Goal: Task Accomplishment & Management: Use online tool/utility

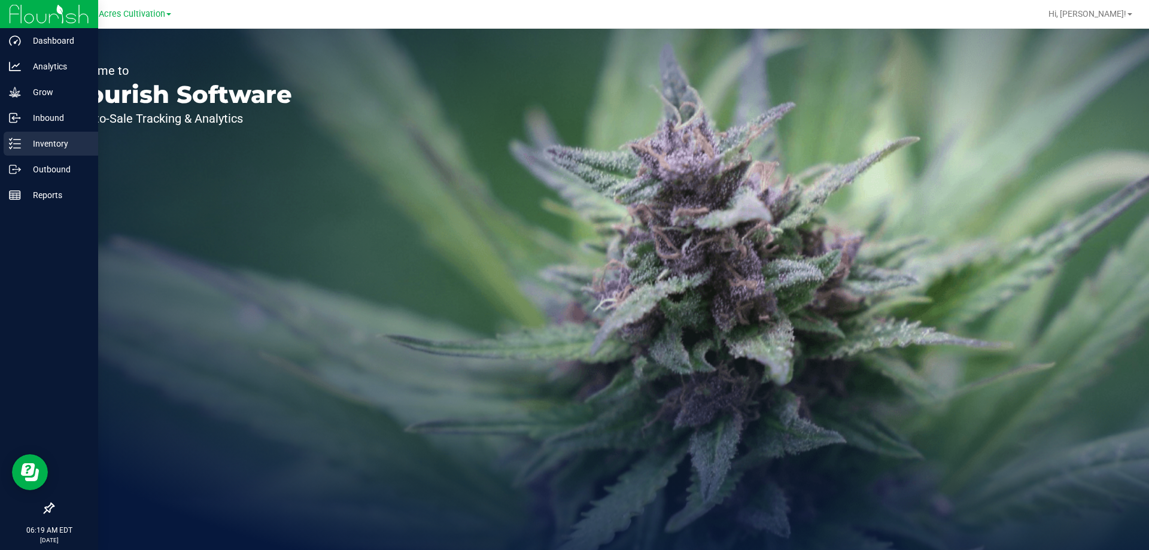
click at [46, 141] on p "Inventory" at bounding box center [57, 143] width 72 height 14
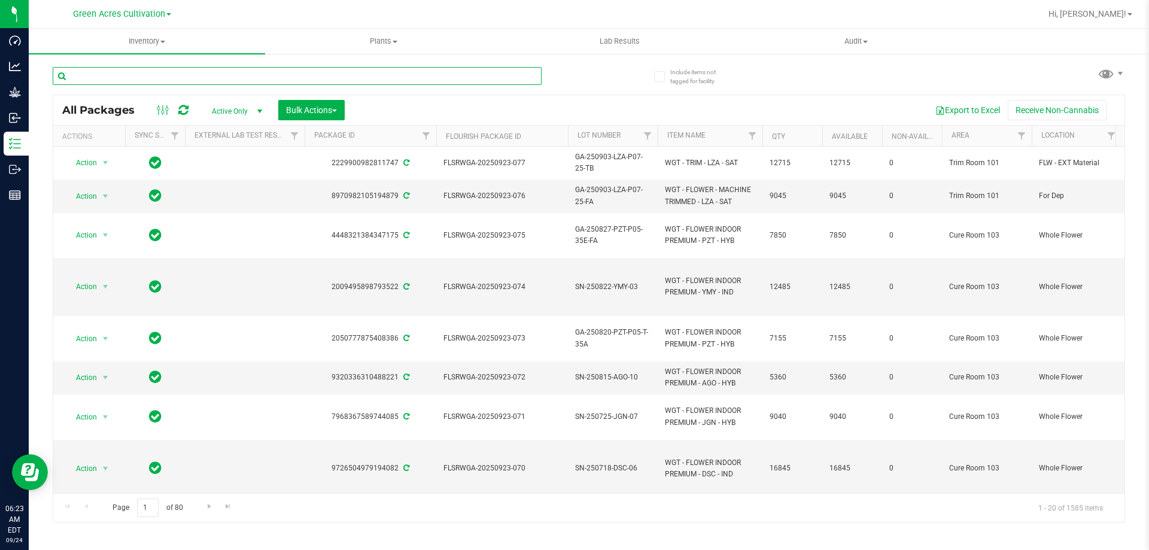
click at [202, 79] on input "text" at bounding box center [297, 76] width 489 height 18
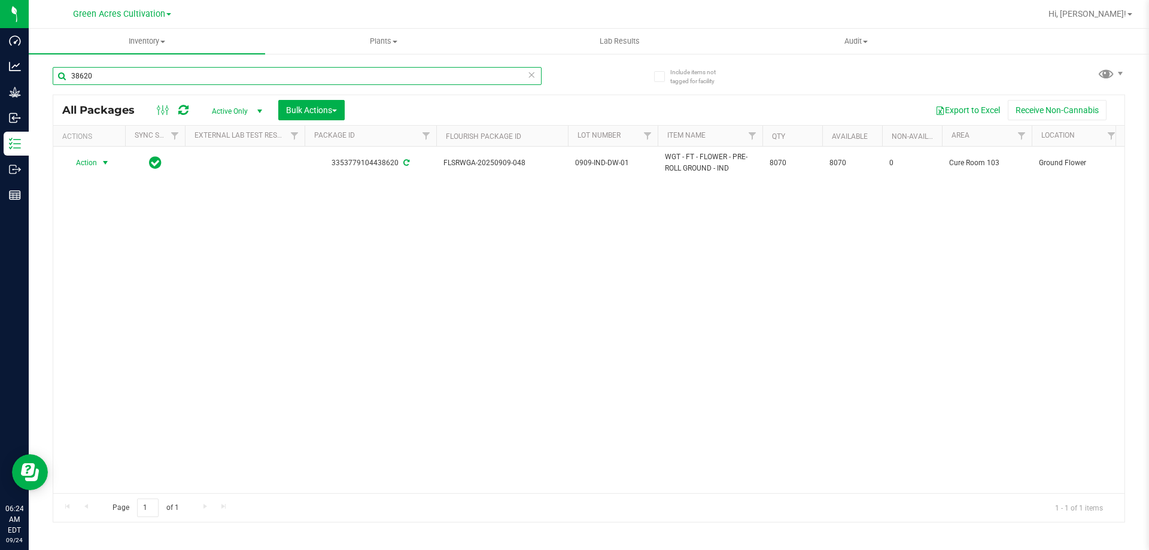
type input "38620"
click at [93, 163] on span "Action" at bounding box center [81, 162] width 32 height 17
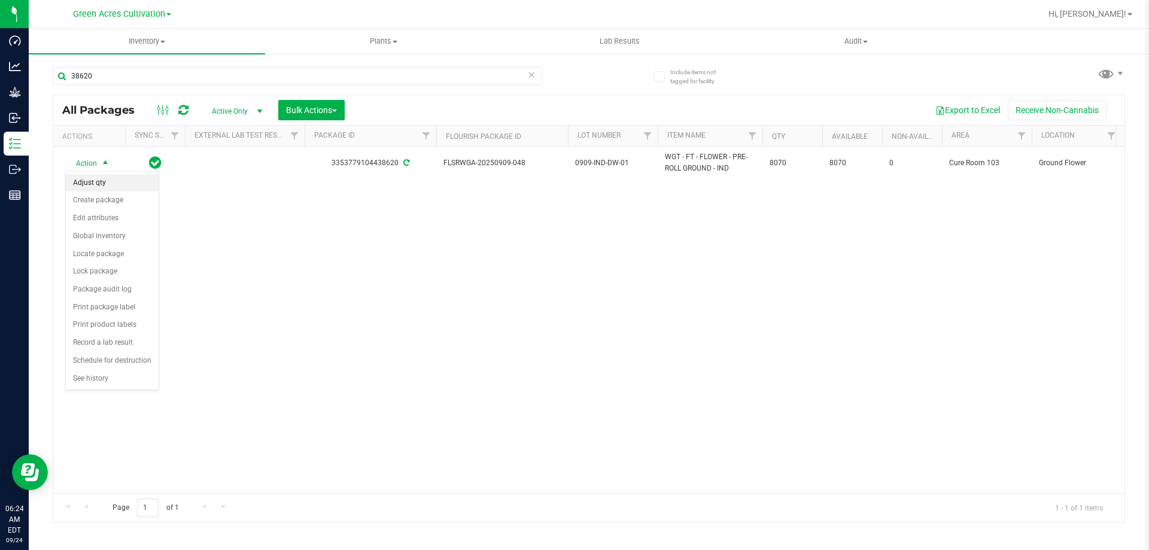
click at [104, 182] on li "Adjust qty" at bounding box center [112, 183] width 93 height 18
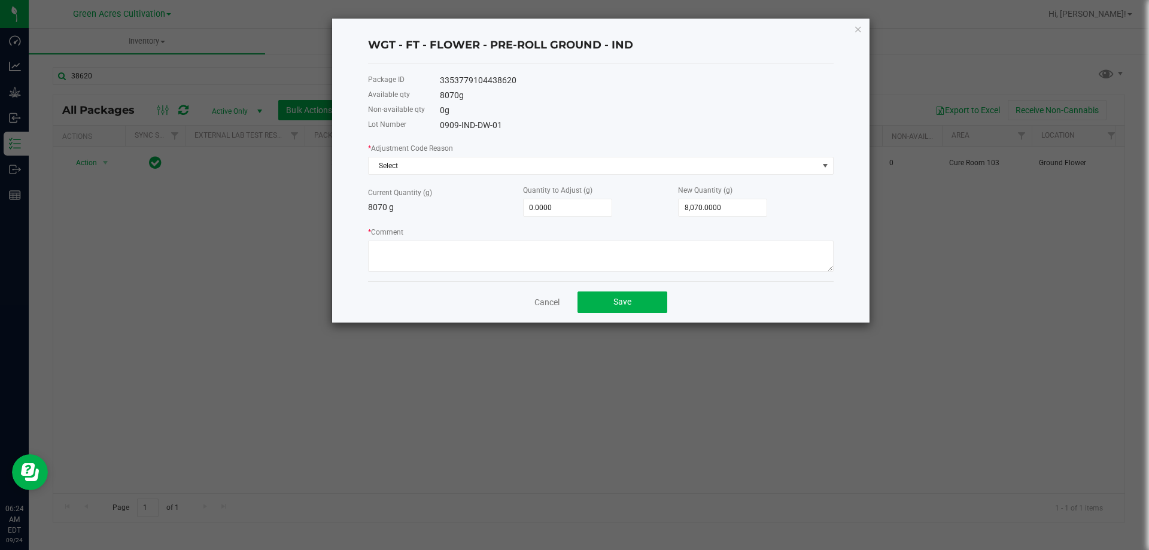
click at [515, 175] on div "* Adjustment Code Reason Select Current Quantity (g) 8070 g Quantity to Adjust …" at bounding box center [600, 207] width 465 height 130
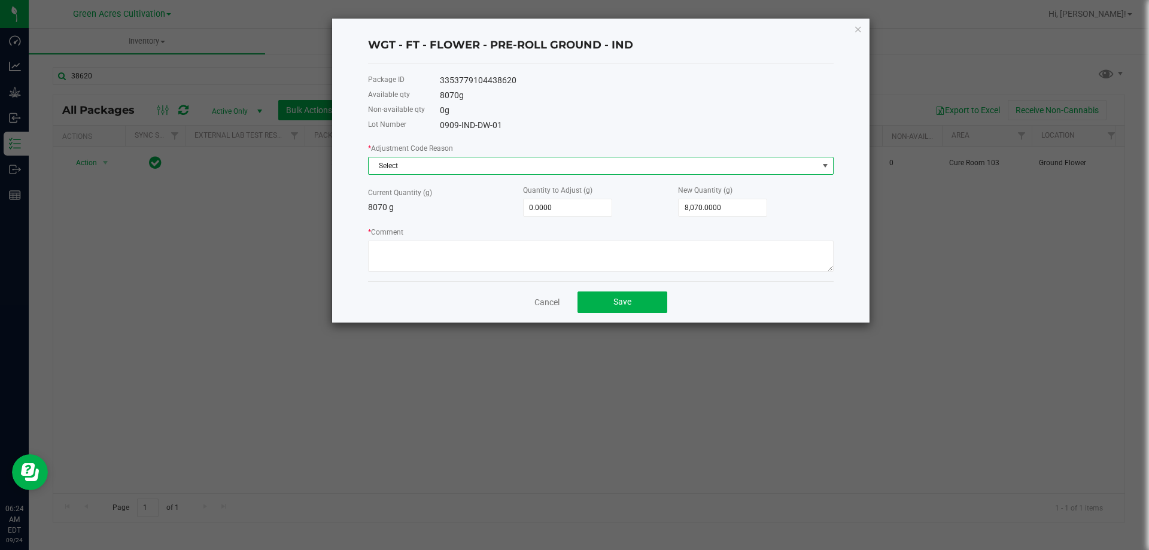
click at [470, 163] on span "Select" at bounding box center [593, 165] width 449 height 17
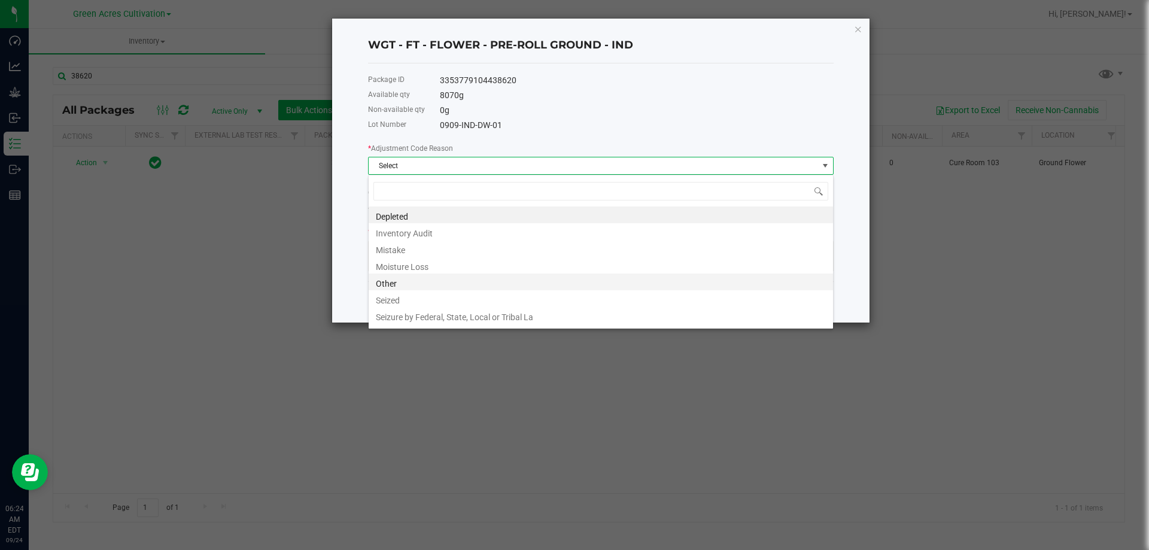
scroll to position [18, 465]
click at [398, 264] on li "Moisture Loss" at bounding box center [601, 265] width 464 height 17
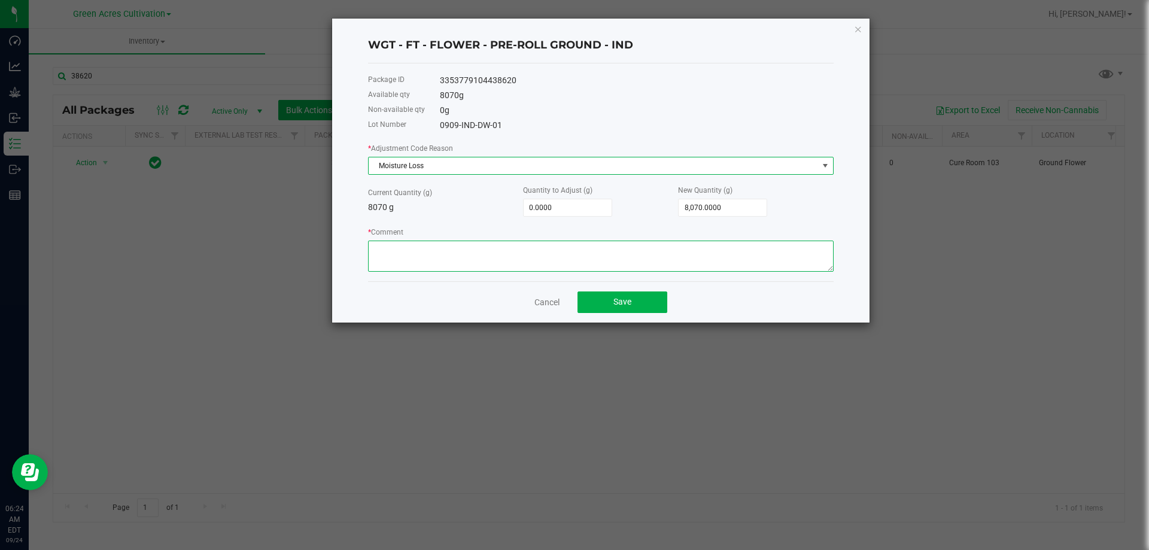
click at [449, 245] on textarea "* Comment" at bounding box center [600, 256] width 465 height 31
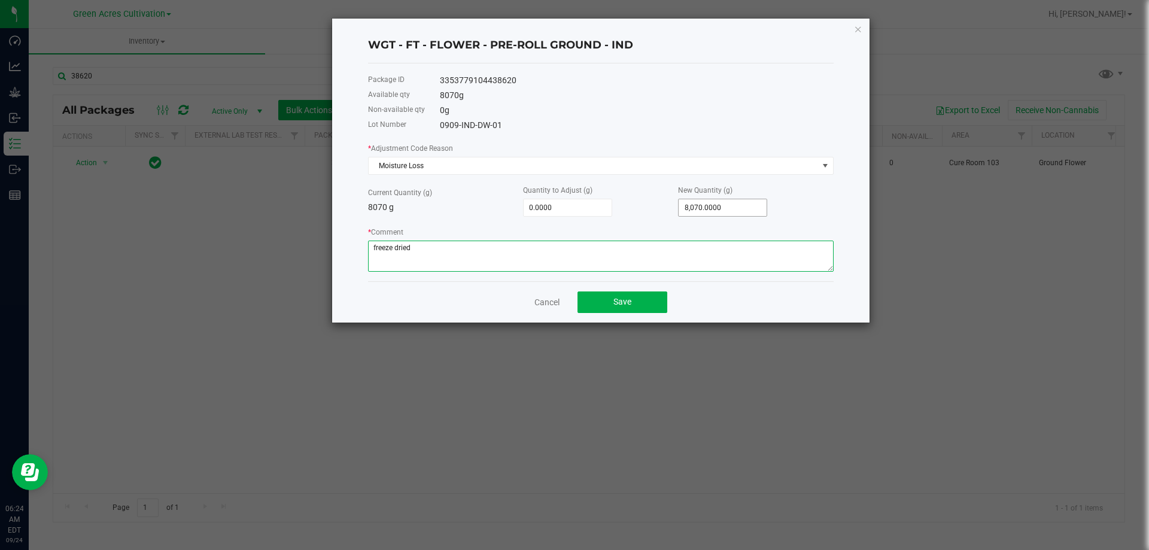
type textarea "freeze dried"
type input "8070"
click at [725, 206] on input "8070" at bounding box center [722, 207] width 88 height 17
type input "-8,063.0000"
type input "7"
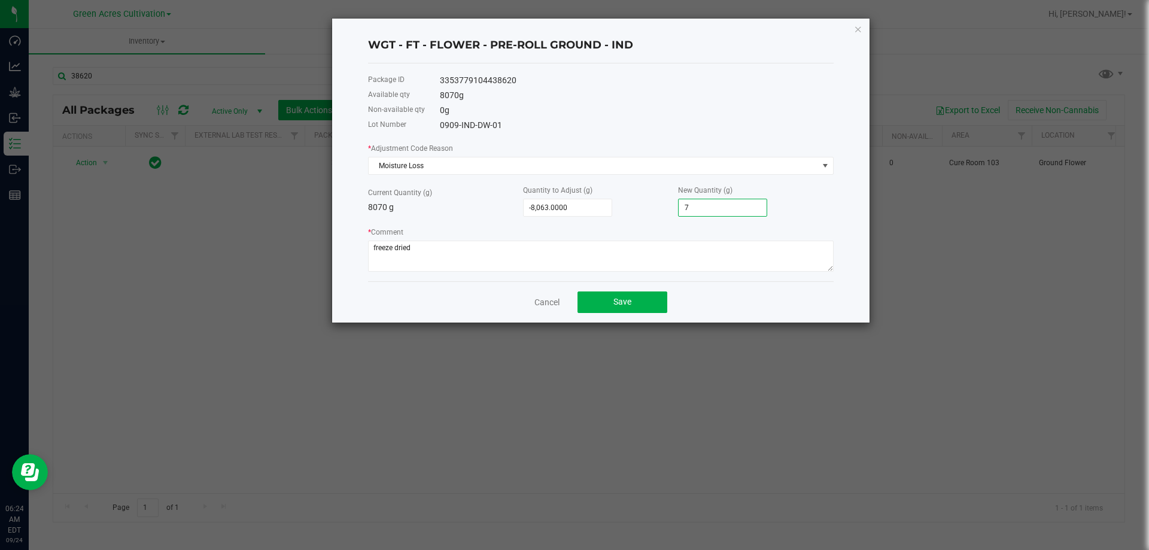
type input "-7,993.0000"
type input "77"
type input "-7,293.0000"
type input "777"
type input "-295.0000"
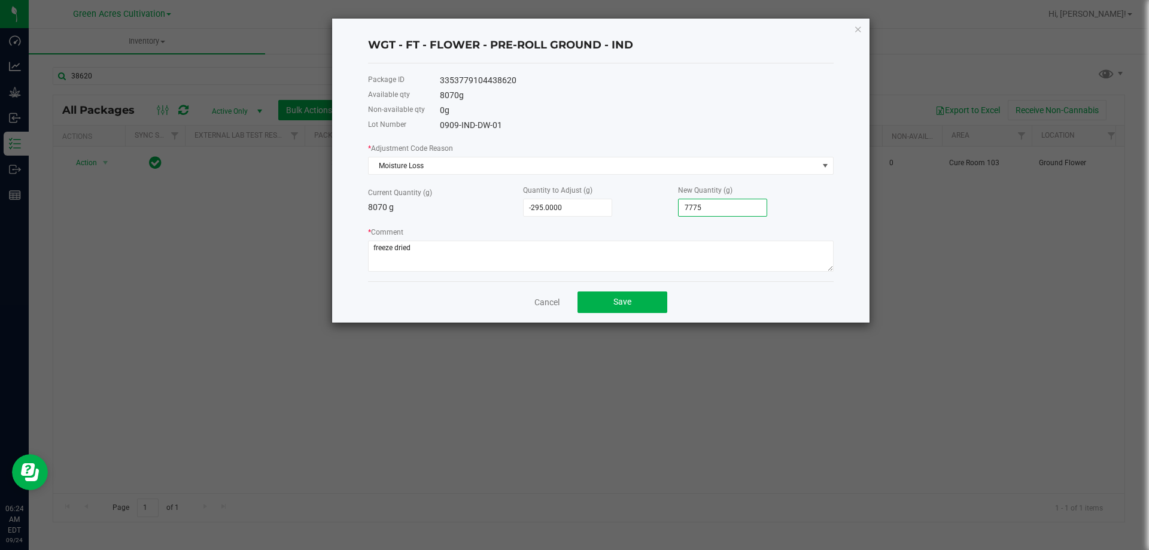
type input "7,775.0000"
click at [812, 226] on div "* Comment" at bounding box center [600, 249] width 465 height 46
click at [642, 308] on button "Save" at bounding box center [622, 302] width 90 height 22
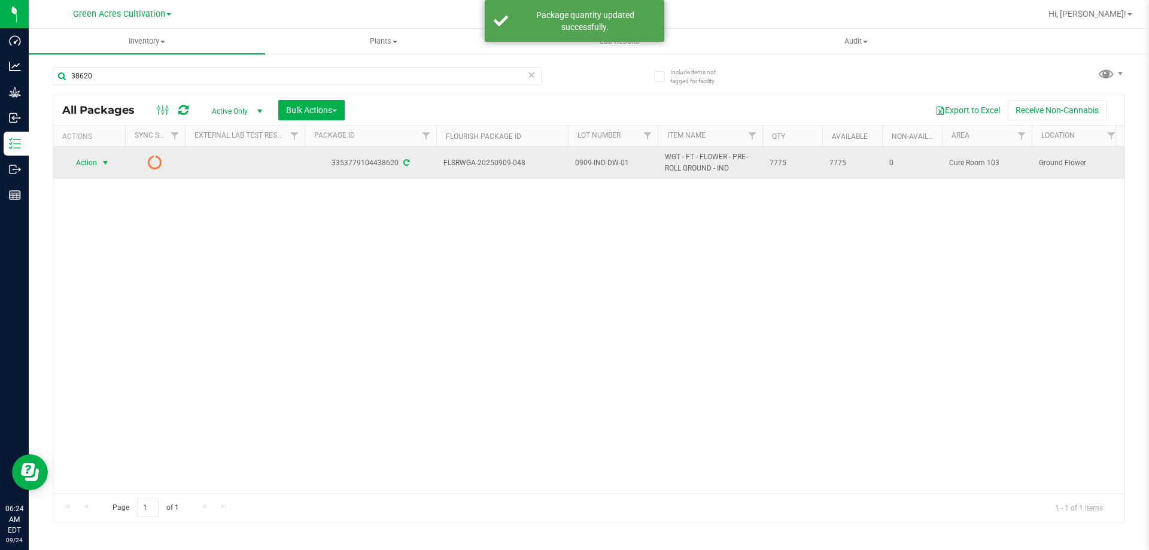
click at [106, 159] on span "select" at bounding box center [106, 163] width 10 height 10
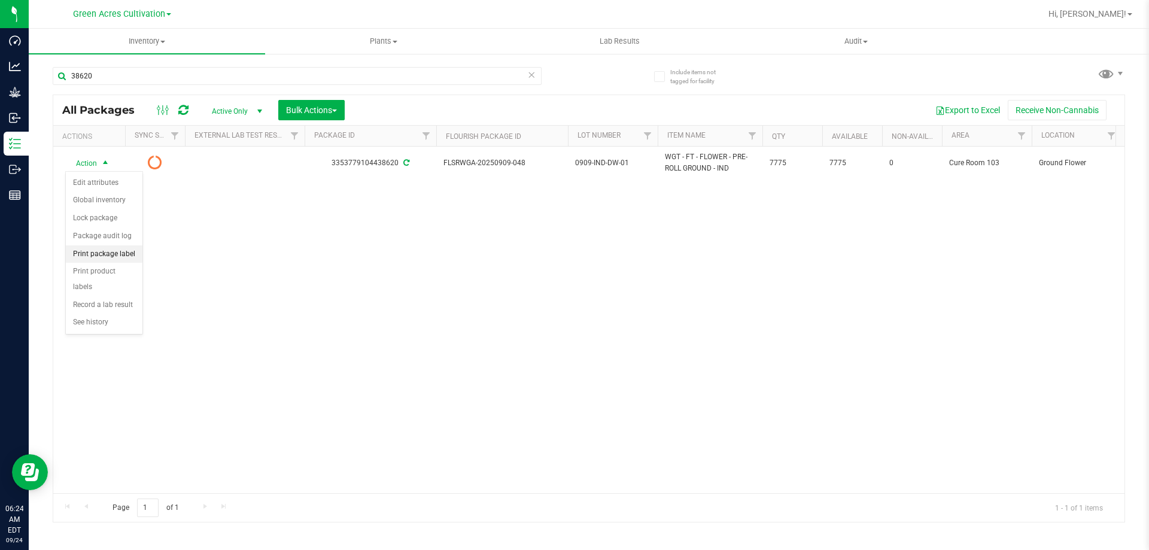
click at [112, 249] on li "Print package label" at bounding box center [104, 254] width 77 height 18
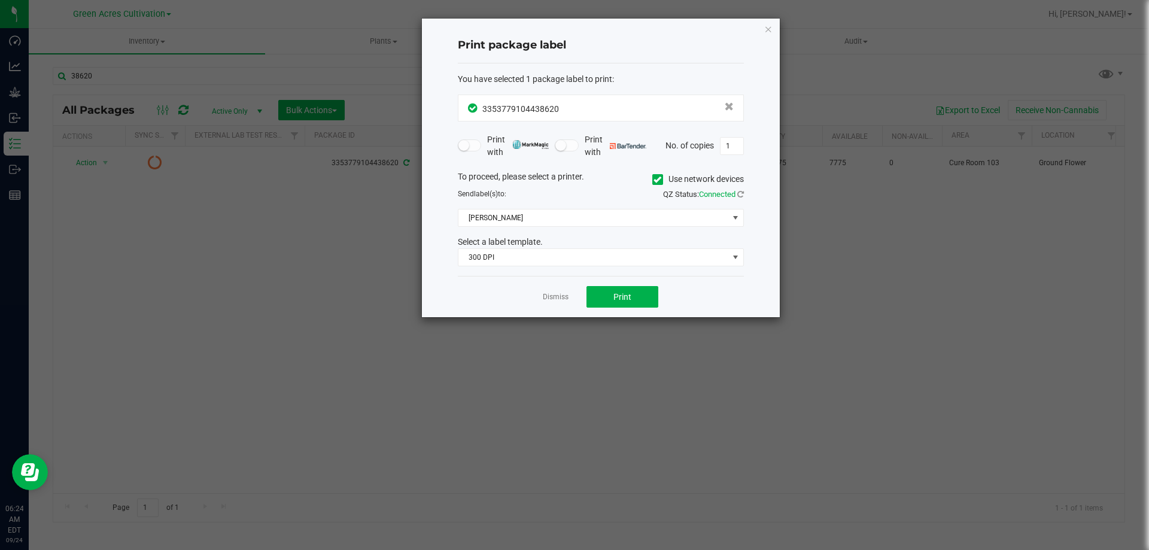
click at [652, 179] on span at bounding box center [657, 179] width 11 height 11
click at [0, 0] on input "Use network devices" at bounding box center [0, 0] width 0 height 0
click at [640, 213] on span at bounding box center [593, 217] width 270 height 17
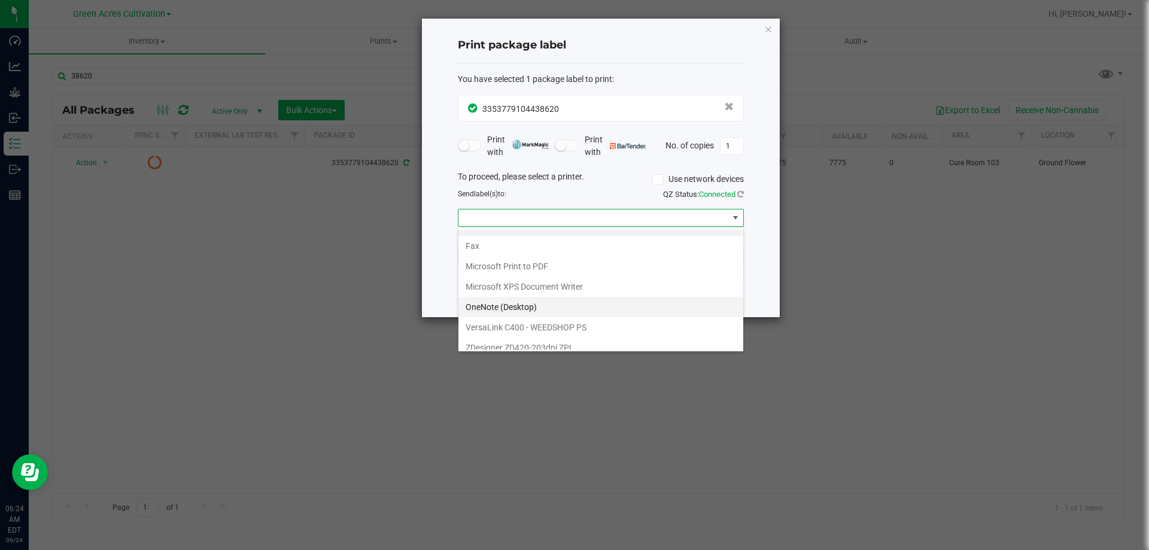
scroll to position [23, 0]
click at [534, 337] on ZPL "ZDesigner ZD420-203dpi ZPL" at bounding box center [600, 339] width 285 height 20
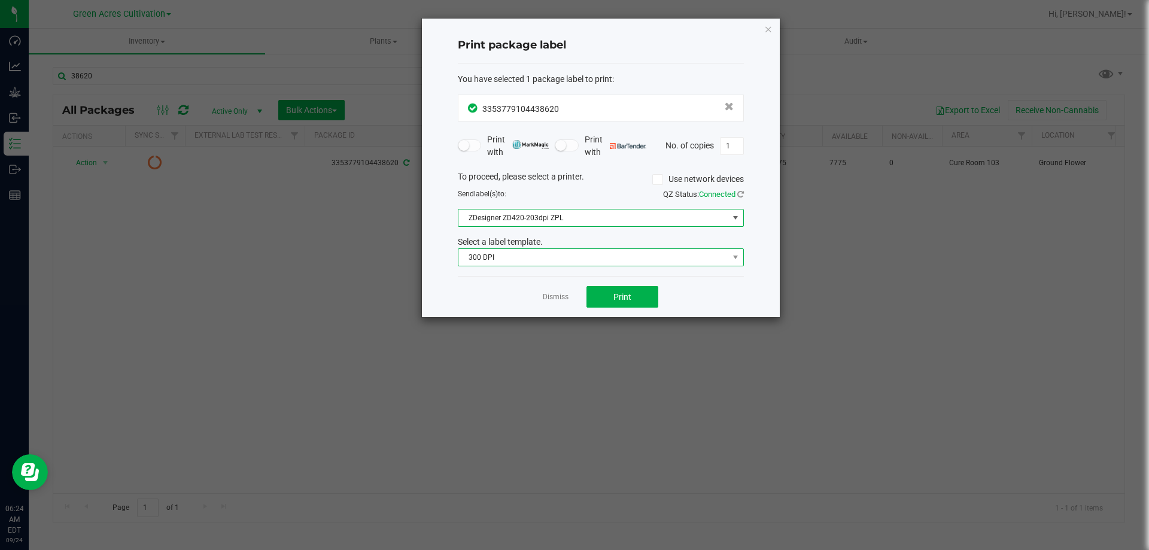
click at [555, 256] on span "300 DPI" at bounding box center [593, 257] width 270 height 17
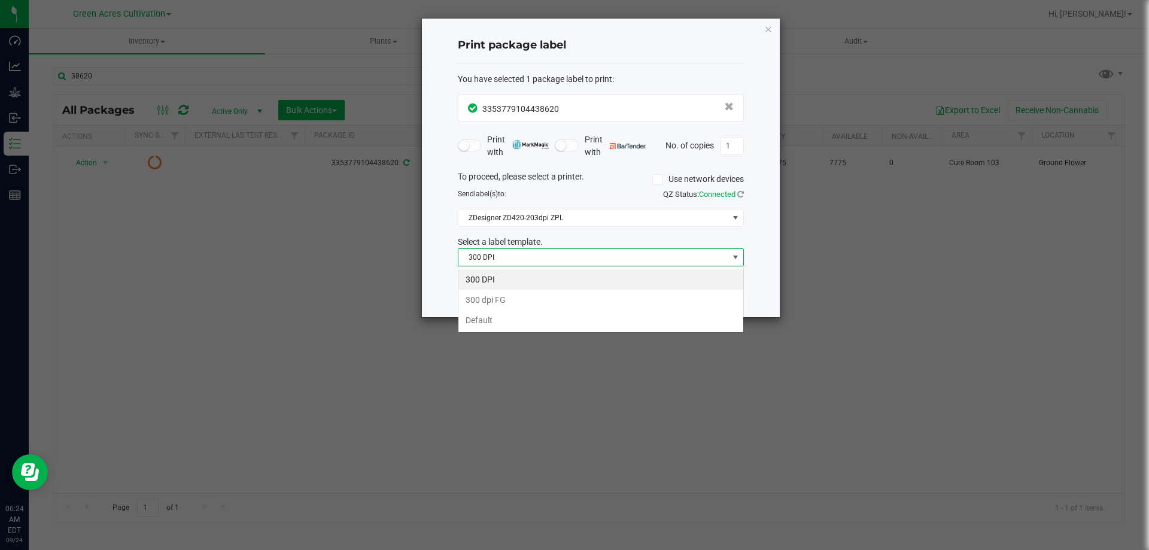
scroll to position [18, 286]
click at [499, 319] on li "Default" at bounding box center [600, 320] width 285 height 20
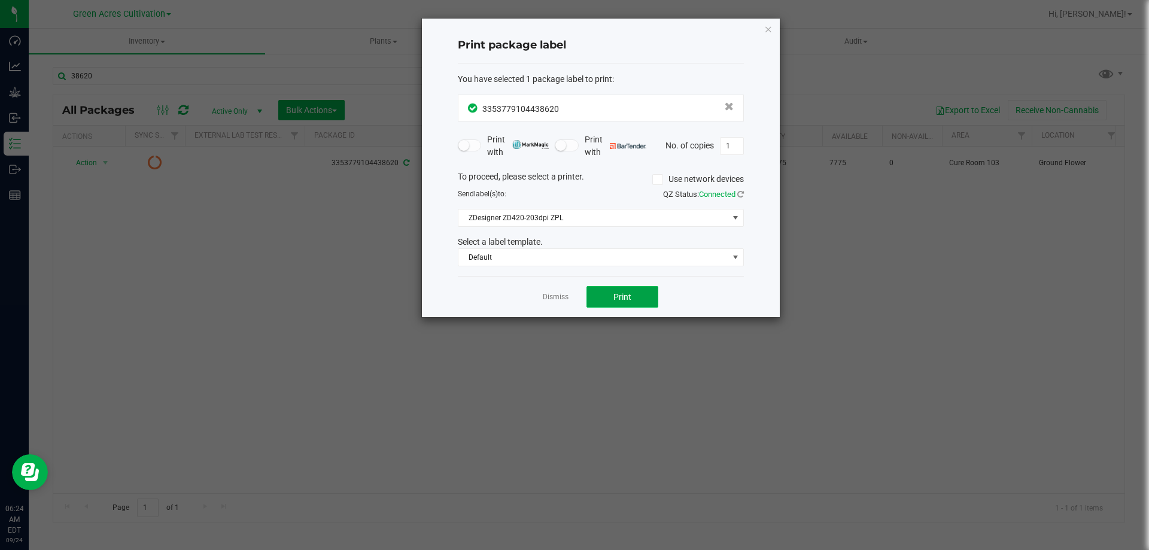
click at [604, 291] on button "Print" at bounding box center [622, 297] width 72 height 22
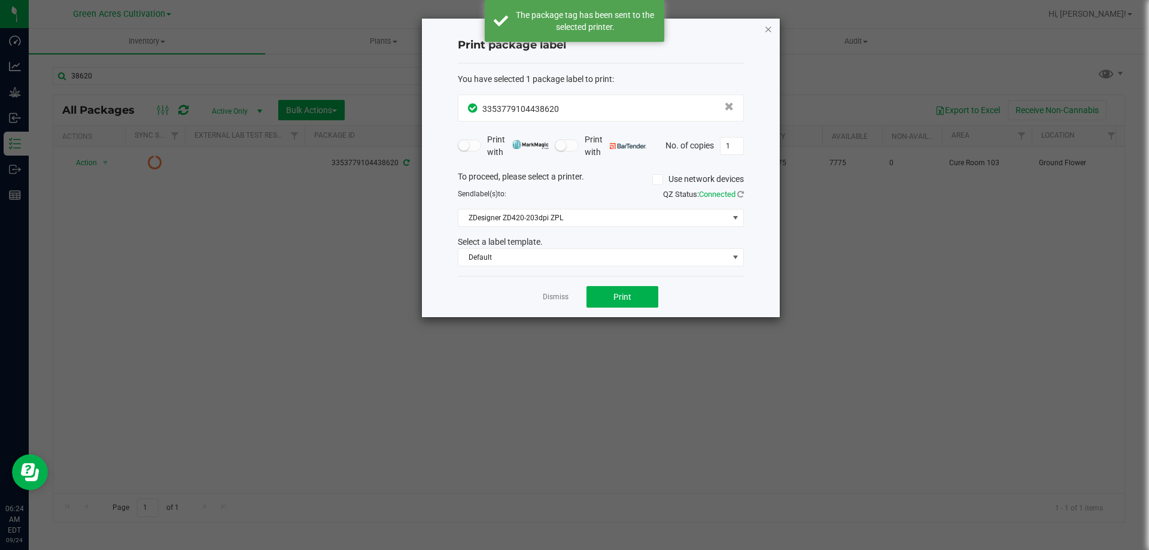
click at [765, 28] on icon "button" at bounding box center [768, 29] width 8 height 14
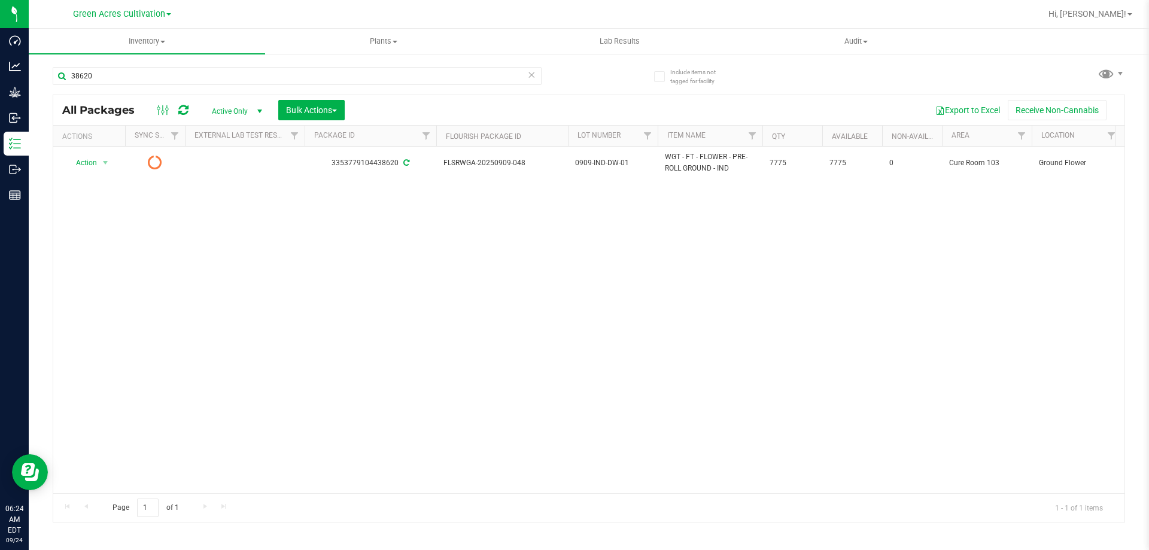
click at [1005, 428] on div "Action Action Edit attributes Global inventory Lock package Package audit log P…" at bounding box center [588, 320] width 1071 height 346
click at [1110, 13] on span "Hi, [PERSON_NAME]!" at bounding box center [1087, 14] width 78 height 10
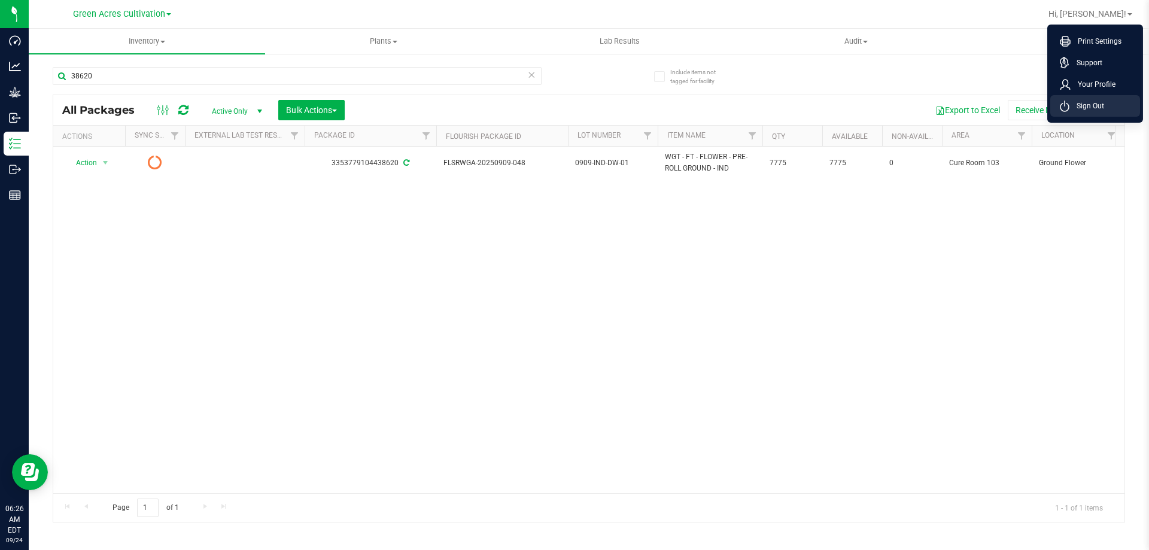
click at [1079, 106] on span "Sign Out" at bounding box center [1086, 106] width 35 height 12
